Goal: Manage account settings

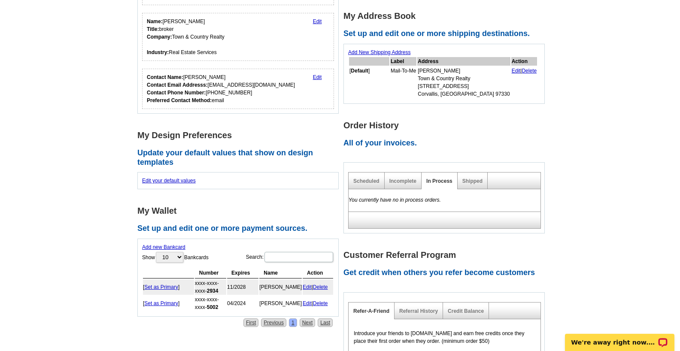
scroll to position [211, 0]
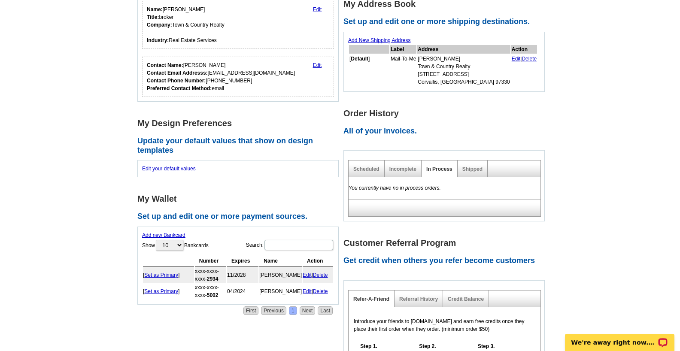
click at [323, 277] on link "Delete" at bounding box center [320, 275] width 15 height 6
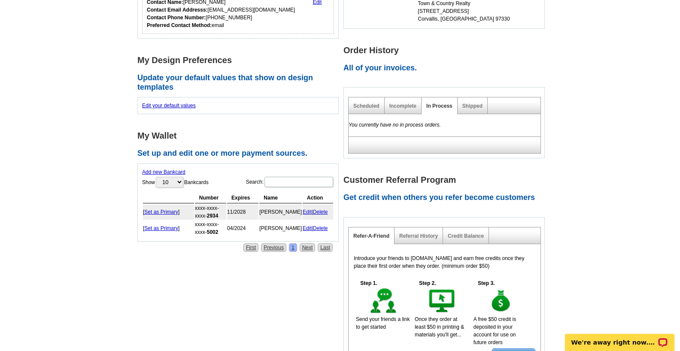
click at [305, 211] on link "Edit" at bounding box center [307, 212] width 9 height 6
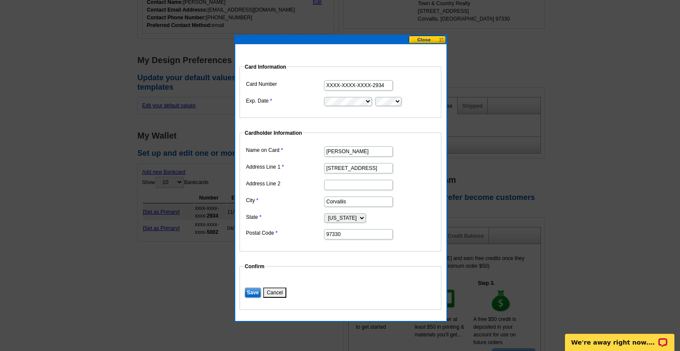
drag, startPoint x: 386, startPoint y: 85, endPoint x: 287, endPoint y: 84, distance: 99.1
click at [287, 84] on dl "Card Number XXXX-XXXX-XXXX-2934 Exp. Date" at bounding box center [340, 92] width 193 height 29
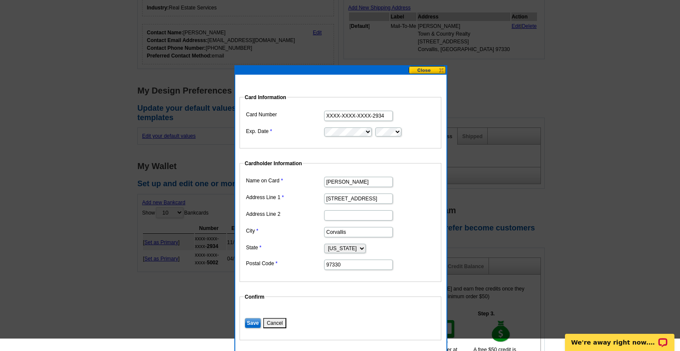
scroll to position [167, 0]
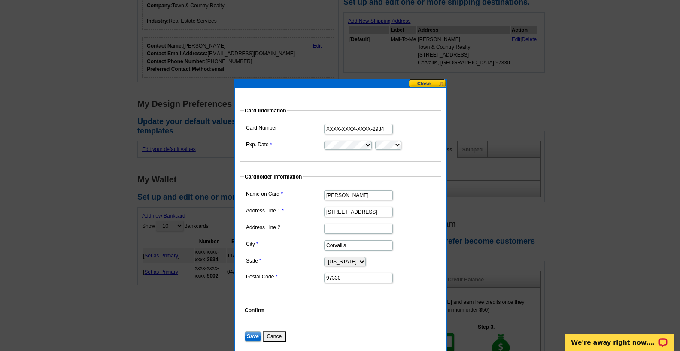
drag, startPoint x: 384, startPoint y: 130, endPoint x: 312, endPoint y: 122, distance: 72.9
click at [324, 124] on input "XXXX-XXXX-XXXX-2934" at bounding box center [358, 129] width 69 height 10
click at [422, 79] on button at bounding box center [428, 83] width 38 height 8
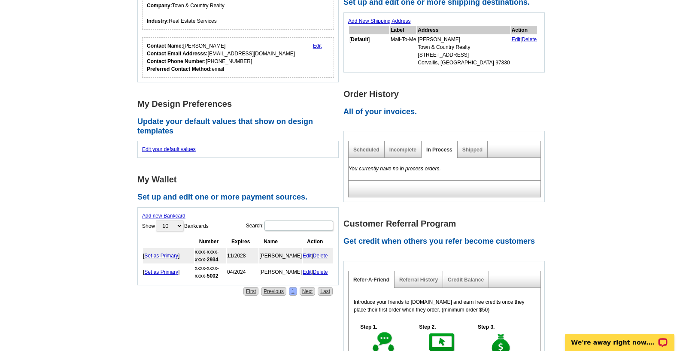
click at [324, 254] on link "Delete" at bounding box center [320, 256] width 15 height 6
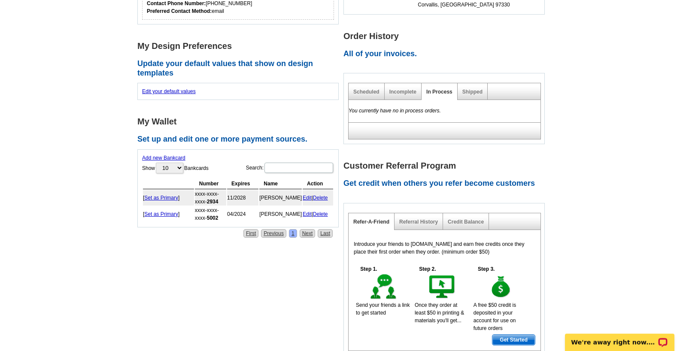
scroll to position [229, 0]
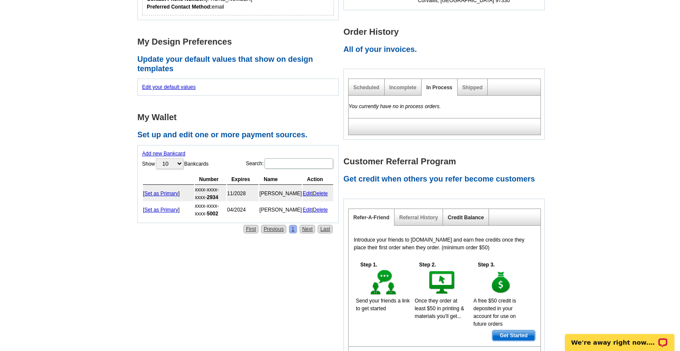
click at [474, 218] on link "Credit Balance" at bounding box center [466, 218] width 36 height 6
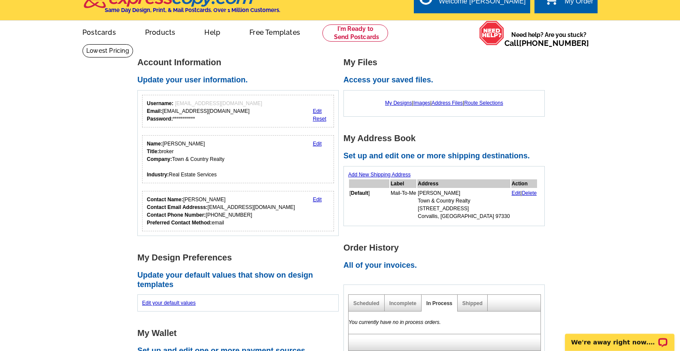
scroll to position [0, 0]
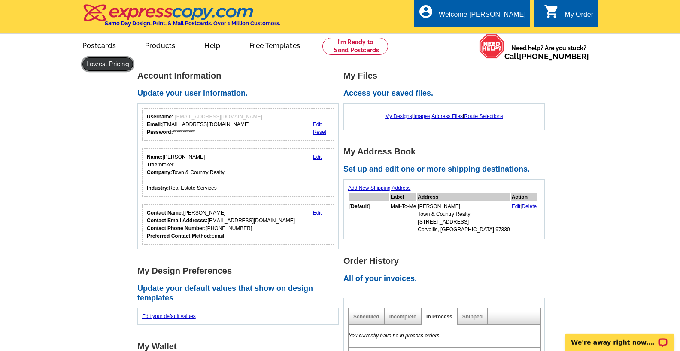
click at [133, 58] on link at bounding box center [107, 64] width 51 height 13
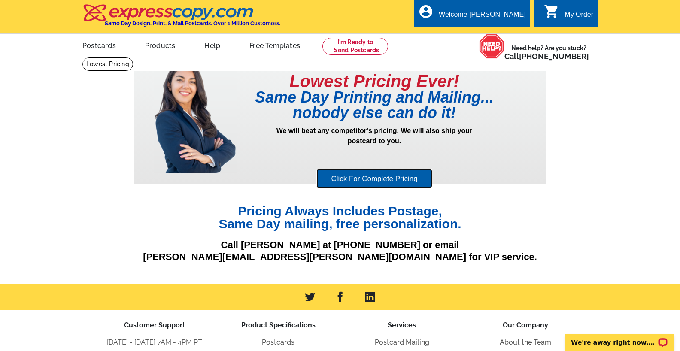
click at [402, 179] on link "Click For Complete Pricing" at bounding box center [373, 178] width 115 height 19
